Goal: Information Seeking & Learning: Learn about a topic

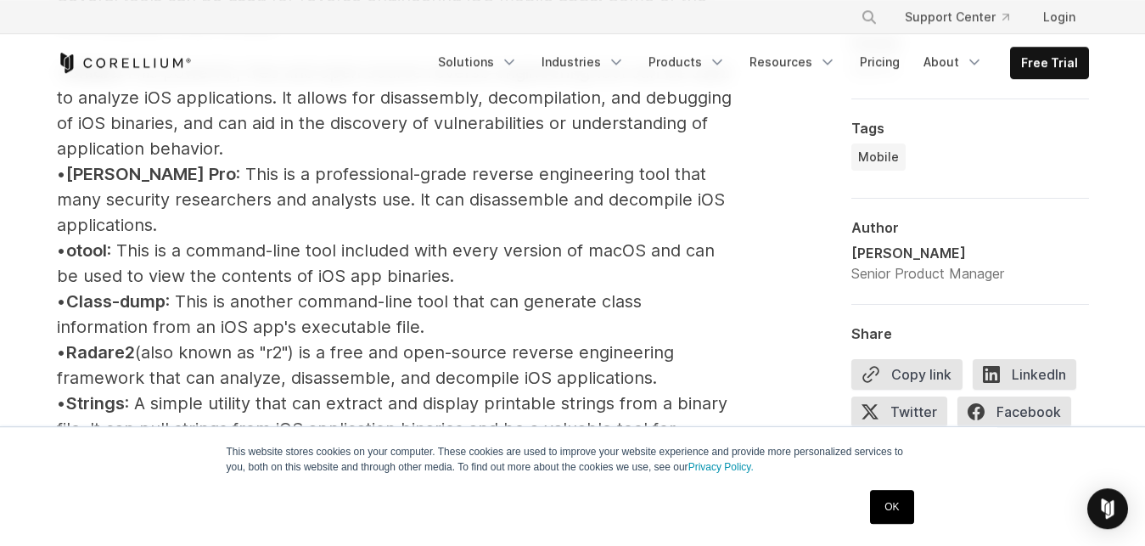
scroll to position [1991, 0]
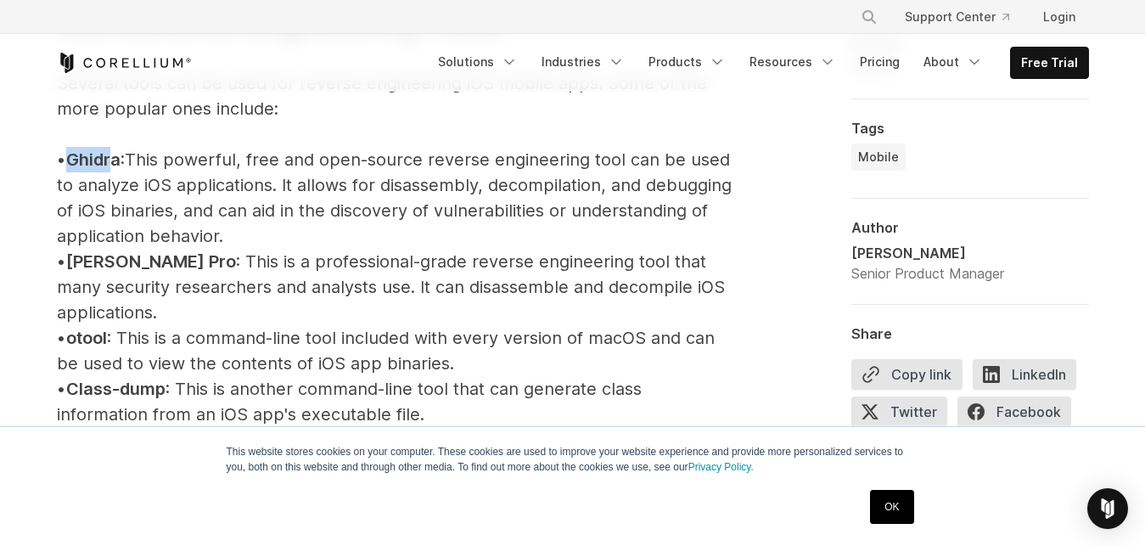
drag, startPoint x: 86, startPoint y: 163, endPoint x: 134, endPoint y: 162, distance: 48.4
click at [121, 162] on span "Ghidra" at bounding box center [93, 159] width 54 height 20
click at [886, 497] on link "OK" at bounding box center [891, 507] width 43 height 34
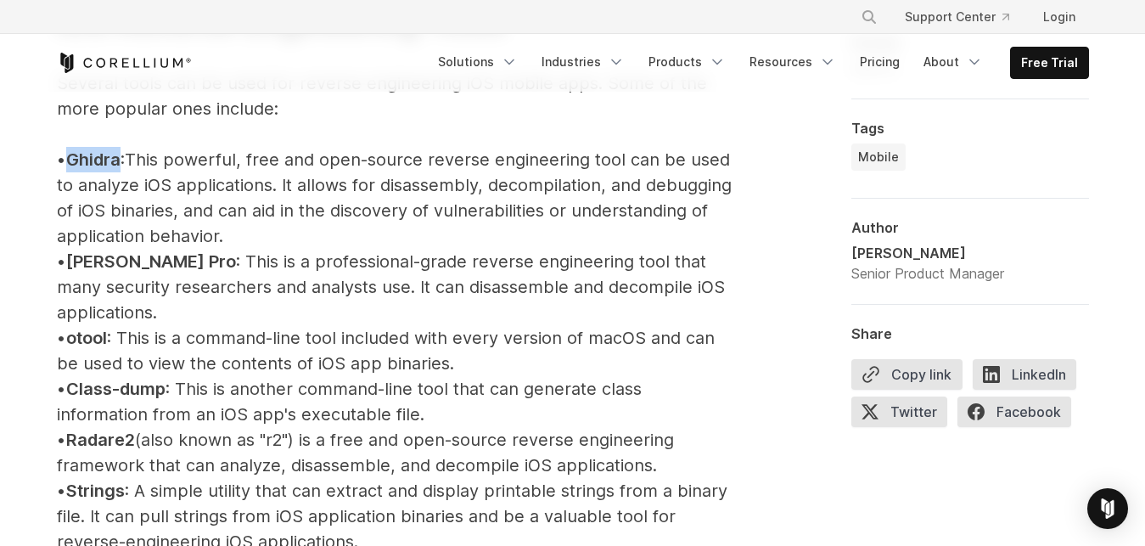
drag, startPoint x: 102, startPoint y: 157, endPoint x: 138, endPoint y: 160, distance: 35.7
click at [121, 160] on span "Ghidra" at bounding box center [93, 159] width 54 height 20
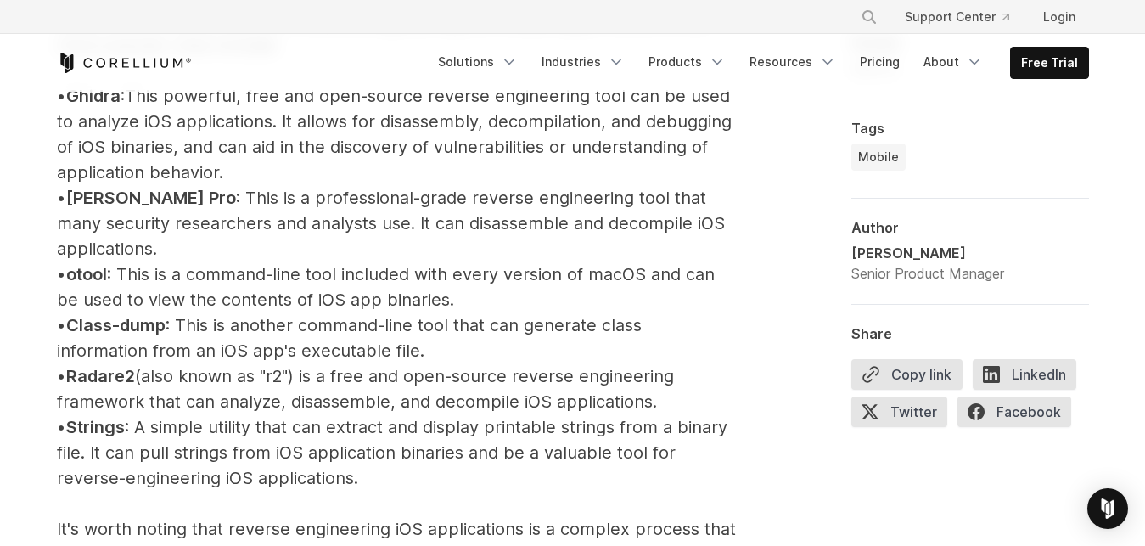
scroll to position [2165, 0]
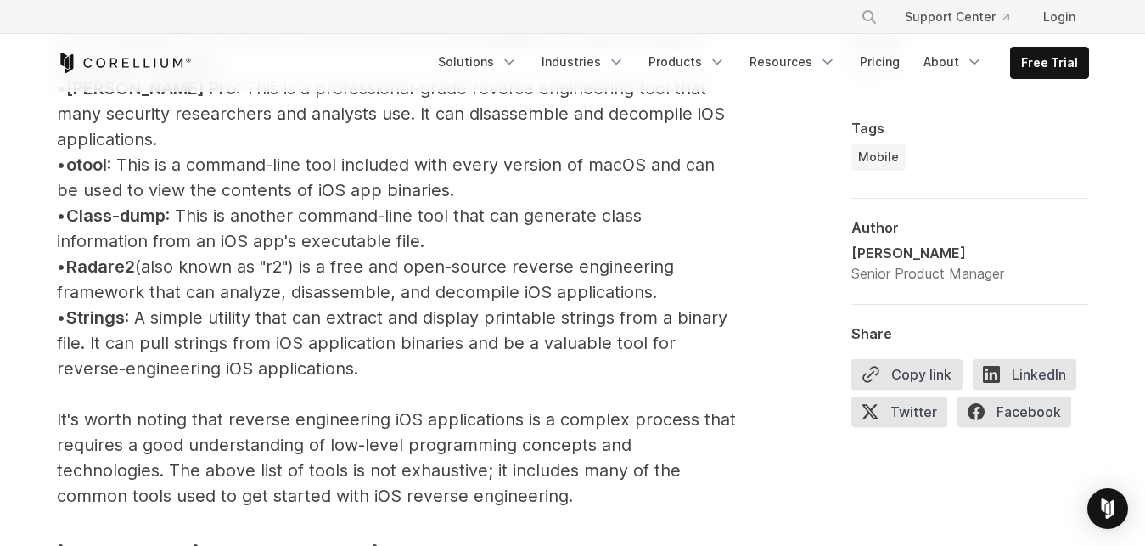
drag, startPoint x: 85, startPoint y: 193, endPoint x: 160, endPoint y: 193, distance: 75.5
click at [160, 191] on p "iOS Reverse Engineering Tools Several tools can be used for reverse engineering…" at bounding box center [396, 355] width 679 height 1161
drag, startPoint x: 91, startPoint y: 243, endPoint x: 147, endPoint y: 244, distance: 56.0
click at [135, 256] on span "Radare2" at bounding box center [100, 266] width 69 height 20
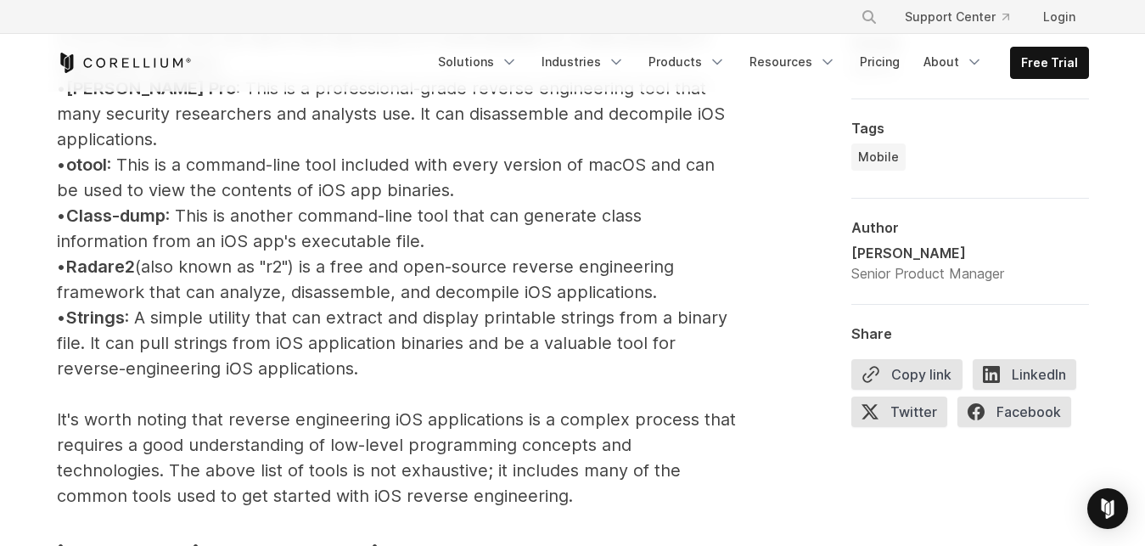
click at [135, 256] on span "Radare2" at bounding box center [100, 266] width 69 height 20
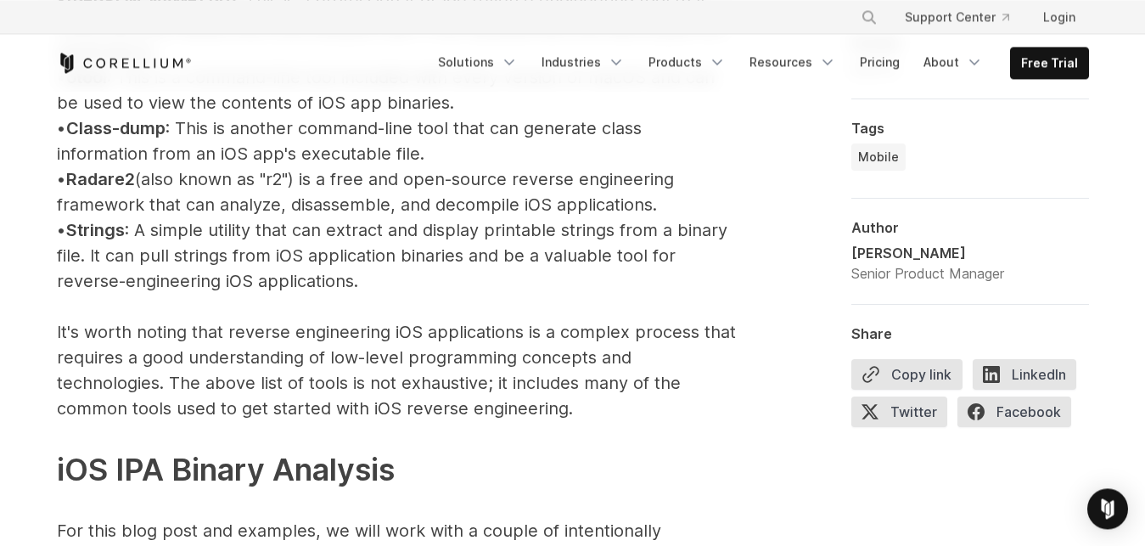
scroll to position [2338, 0]
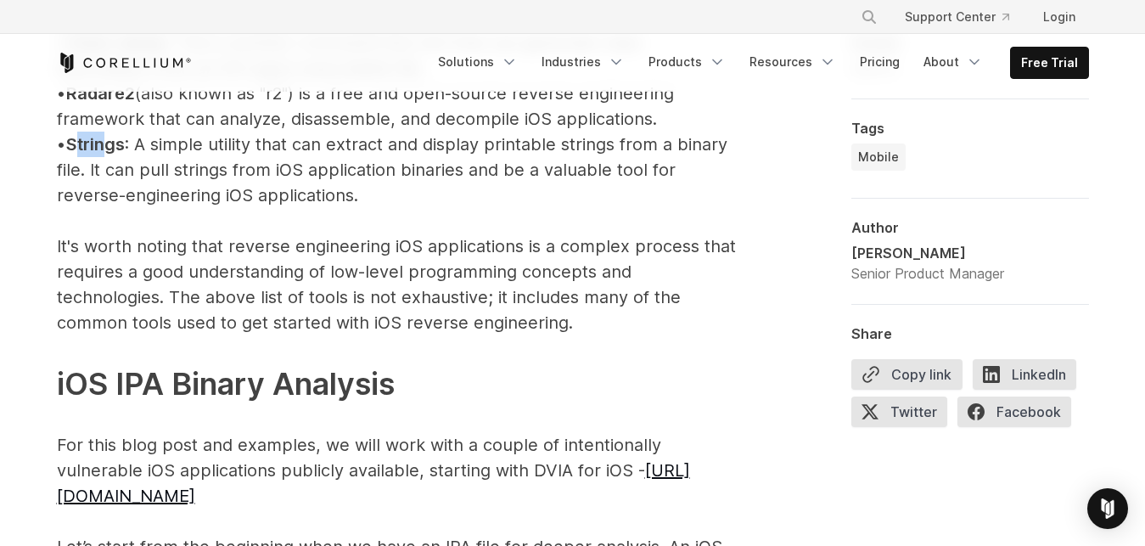
drag, startPoint x: 98, startPoint y: 120, endPoint x: 128, endPoint y: 122, distance: 30.7
click at [125, 134] on span "Strings" at bounding box center [95, 144] width 59 height 20
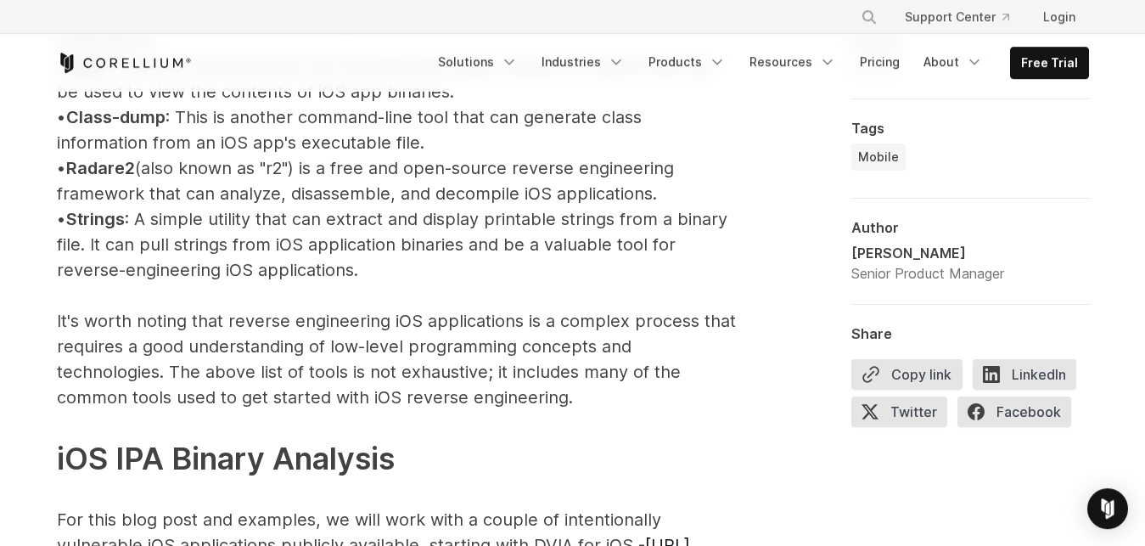
scroll to position [2251, 0]
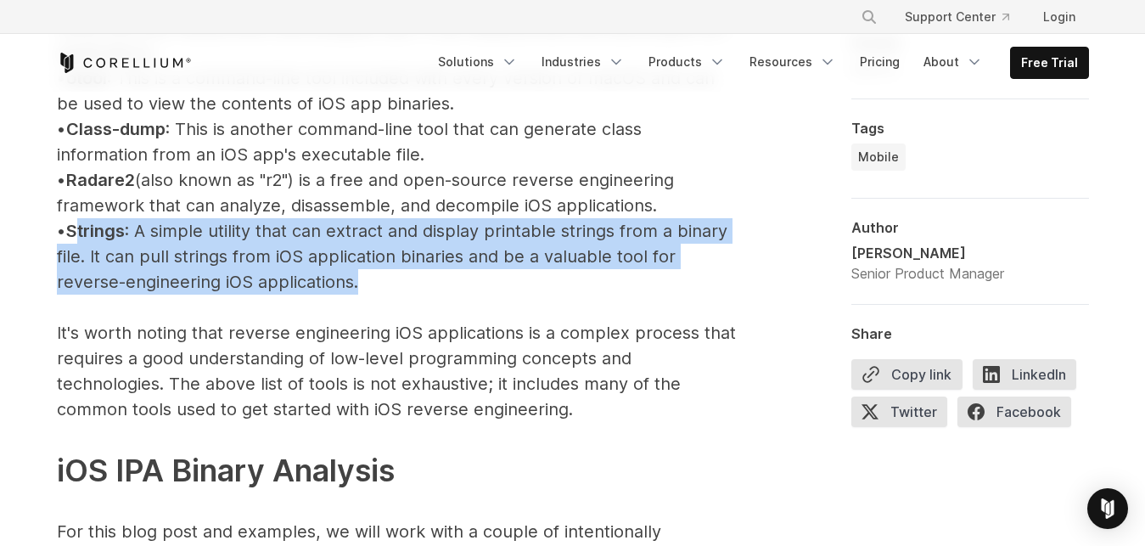
drag, startPoint x: 93, startPoint y: 206, endPoint x: 386, endPoint y: 256, distance: 297.9
click at [386, 256] on p "iOS Reverse Engineering Tools Several tools can be used for reverse engineering…" at bounding box center [396, 268] width 679 height 1161
click at [387, 256] on p "iOS Reverse Engineering Tools Several tools can be used for reverse engineering…" at bounding box center [396, 268] width 679 height 1161
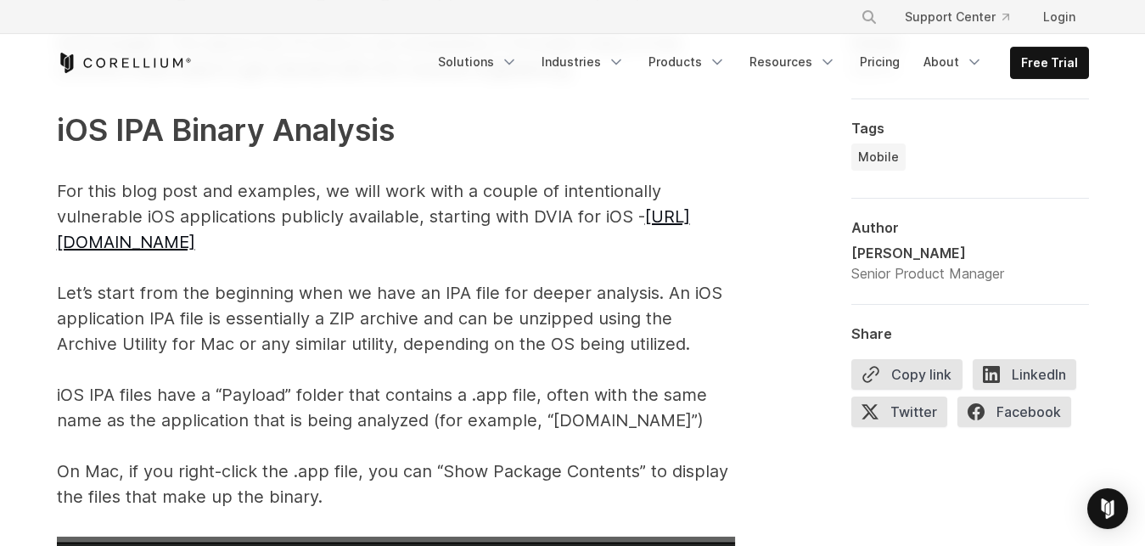
scroll to position [2598, 0]
